Goal: Obtain resource: Download file/media

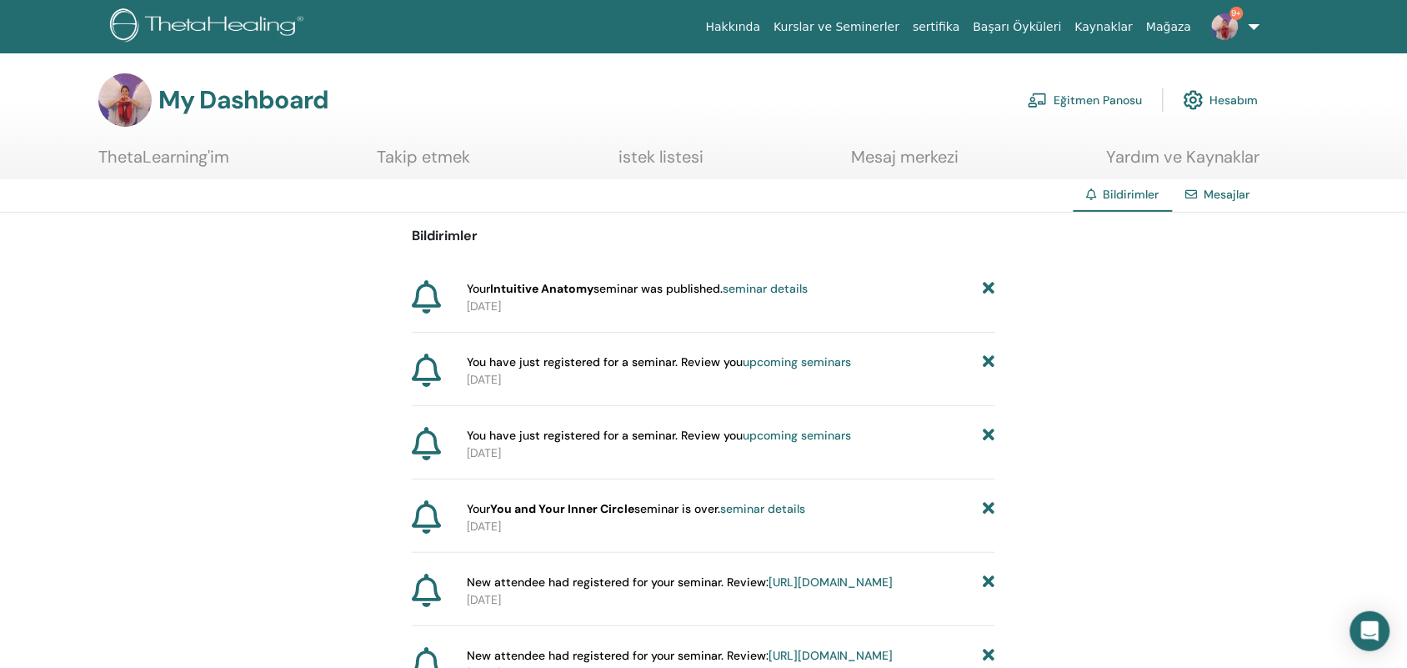
click at [1093, 98] on link "Eğitmen Panosu" at bounding box center [1085, 100] width 115 height 37
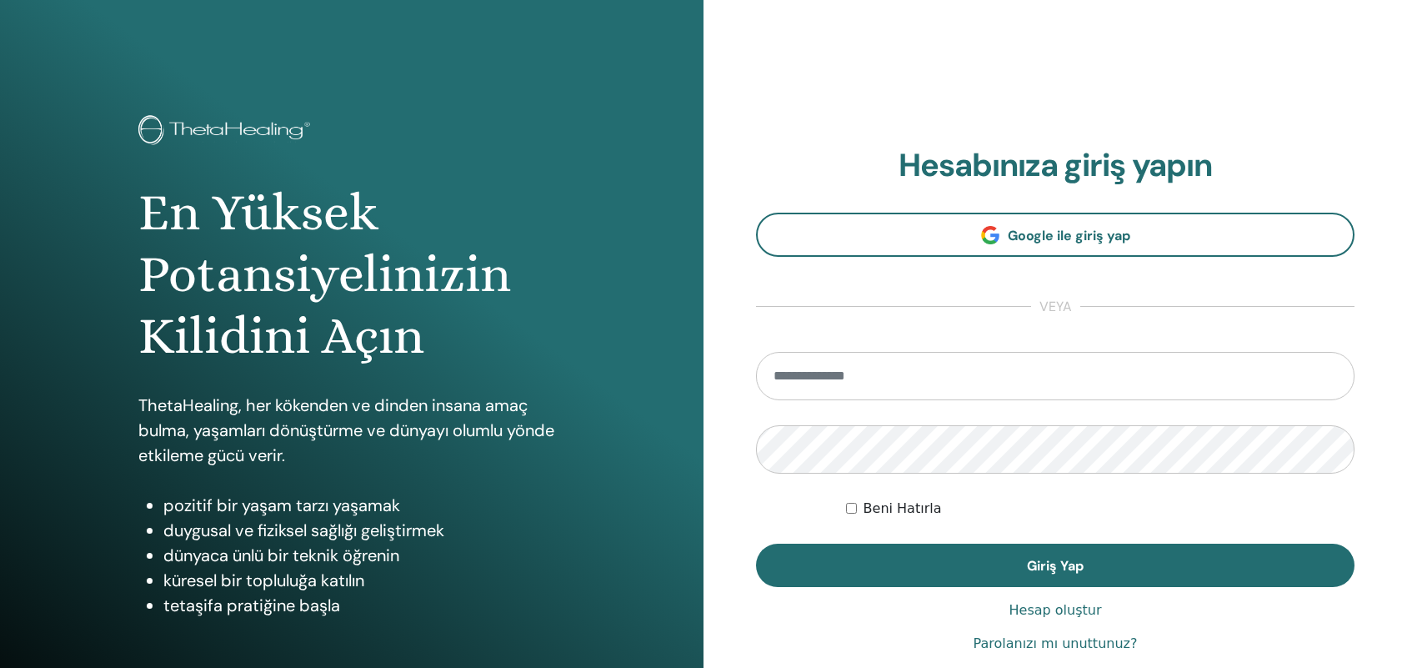
type input "**********"
click at [1185, 579] on button "Giriş Yap" at bounding box center [1055, 565] width 599 height 43
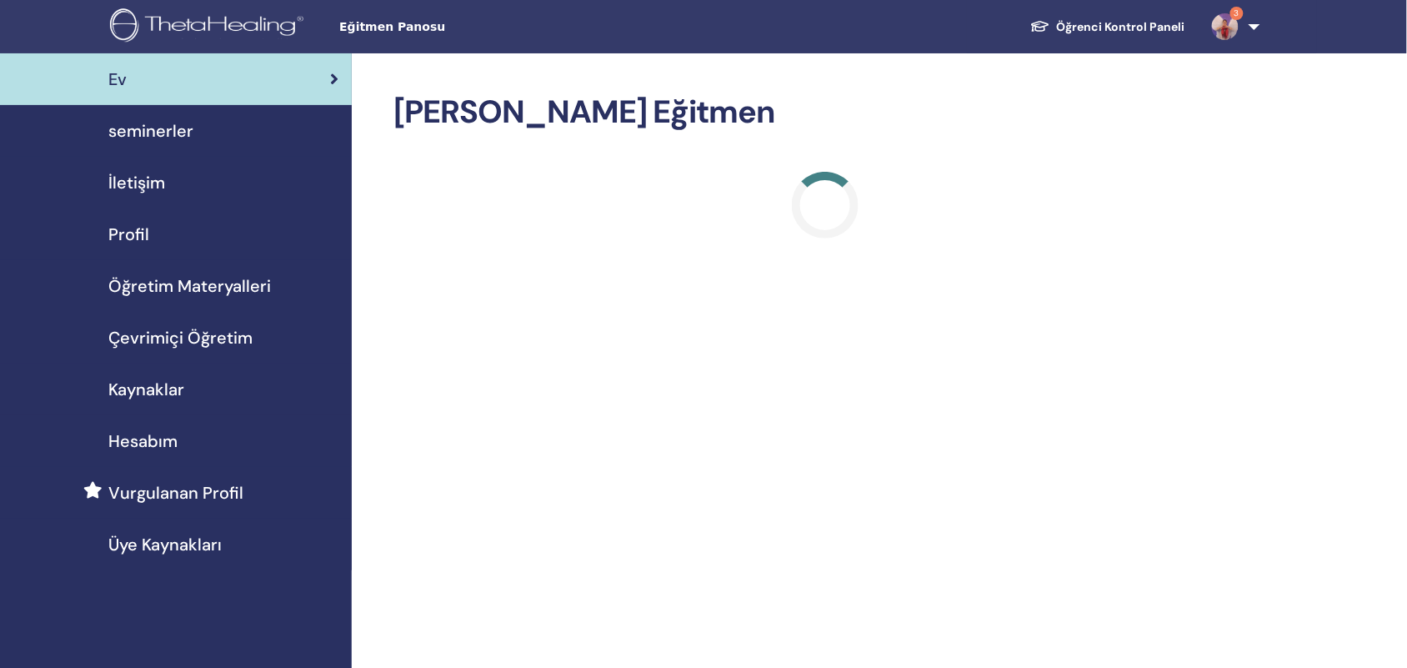
click at [207, 290] on span "Öğretim Materyalleri" at bounding box center [189, 285] width 163 height 25
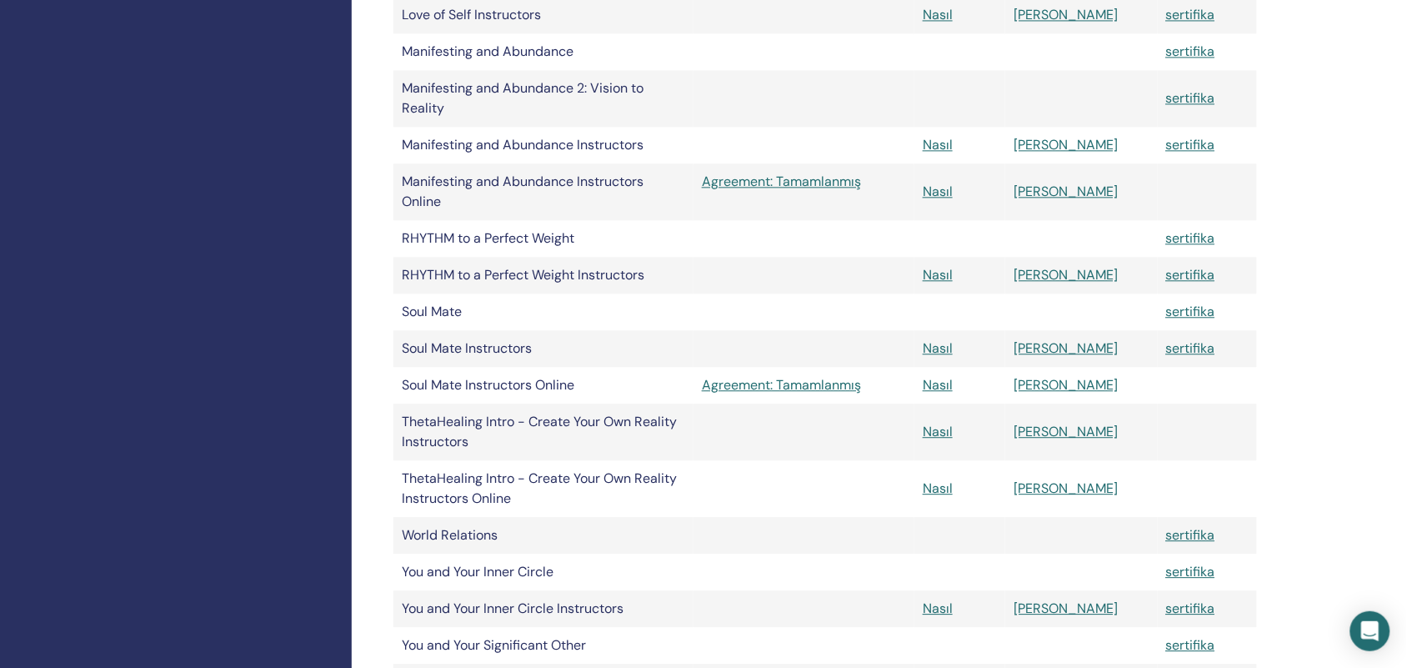
scroll to position [729, 0]
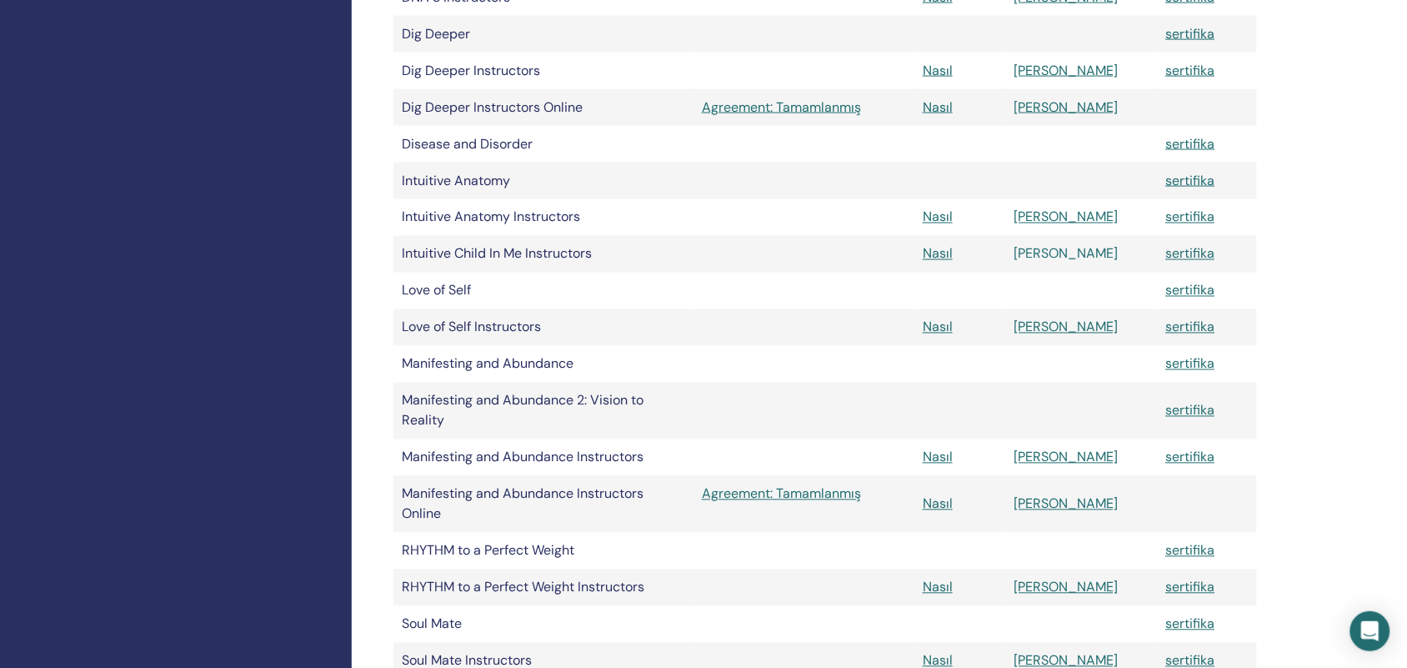
click at [1071, 256] on link "[PERSON_NAME]" at bounding box center [1066, 254] width 104 height 18
click at [1072, 210] on link "[PERSON_NAME]" at bounding box center [1066, 217] width 104 height 18
